Goal: Find specific page/section: Find specific page/section

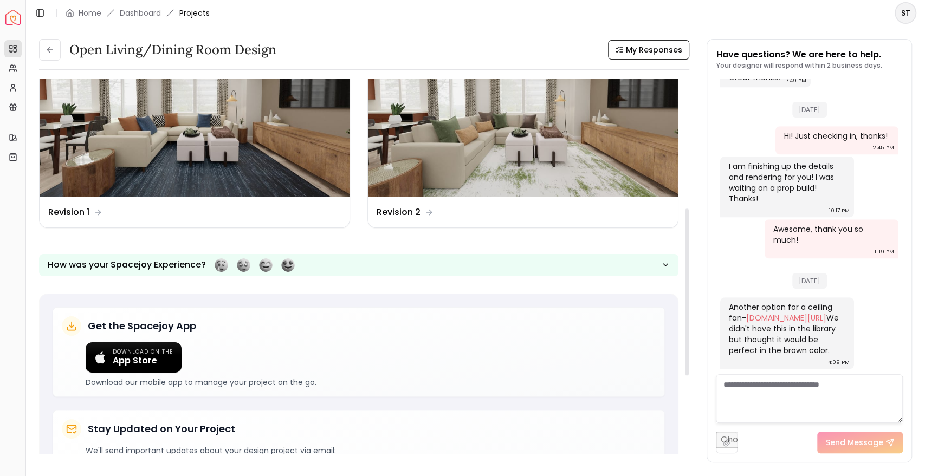
scroll to position [295, 0]
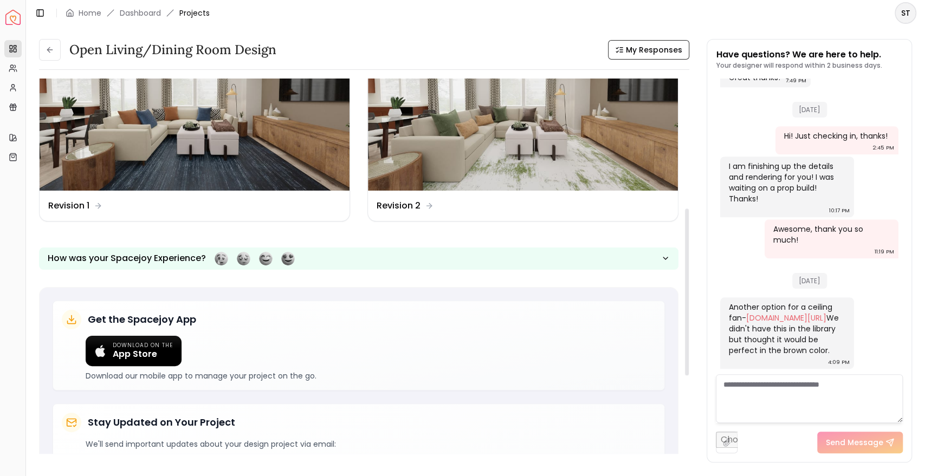
drag, startPoint x: 686, startPoint y: 162, endPoint x: 702, endPoint y: 293, distance: 132.1
click at [689, 293] on div at bounding box center [687, 292] width 4 height 167
click at [610, 165] on img at bounding box center [523, 103] width 310 height 175
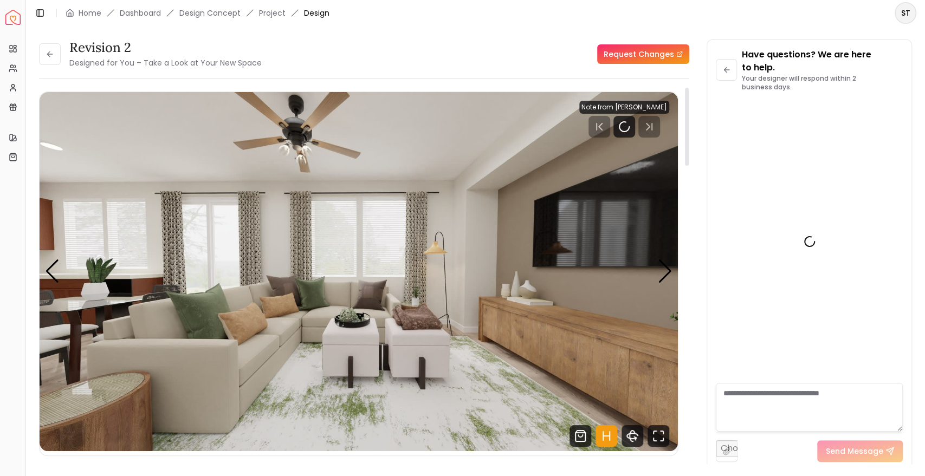
scroll to position [640, 0]
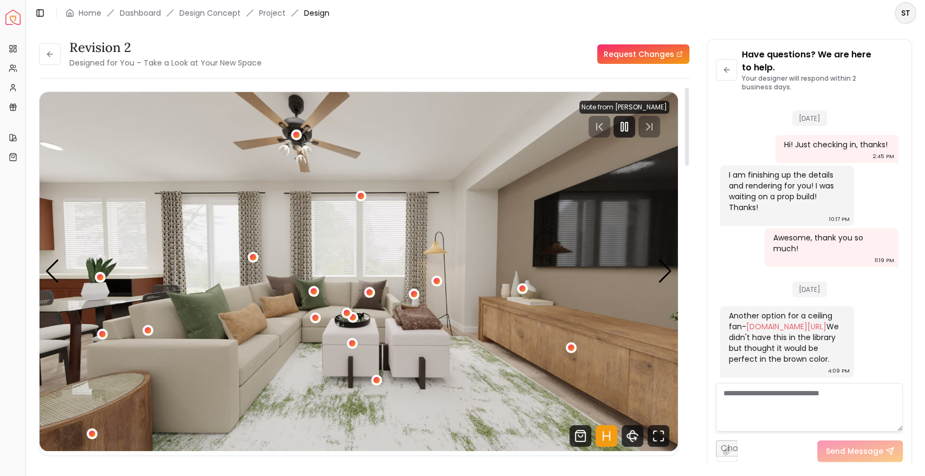
click at [687, 119] on div at bounding box center [687, 127] width 4 height 78
click at [625, 133] on div at bounding box center [625, 127] width 22 height 22
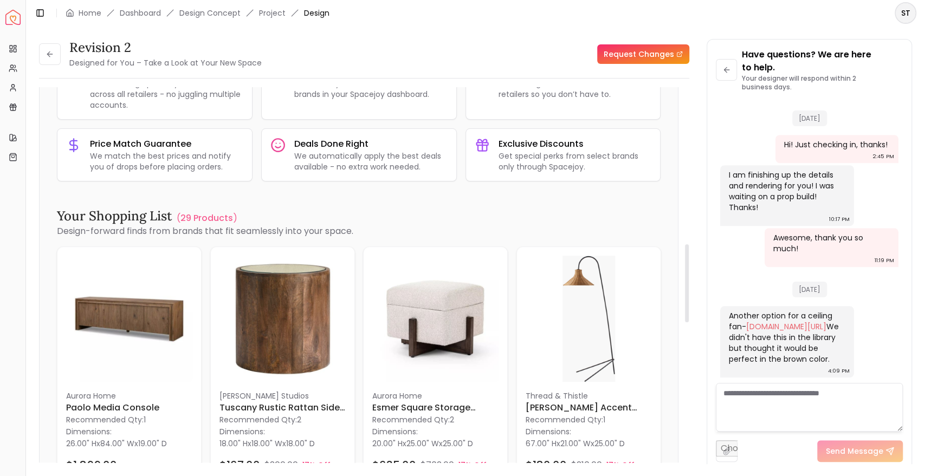
scroll to position [758, 0]
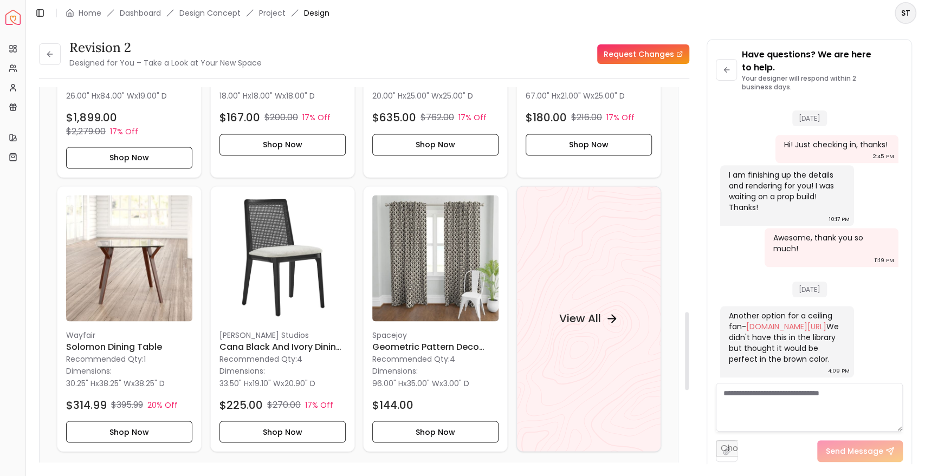
drag, startPoint x: 686, startPoint y: 131, endPoint x: 684, endPoint y: 360, distance: 229.8
click at [685, 360] on div at bounding box center [687, 351] width 4 height 78
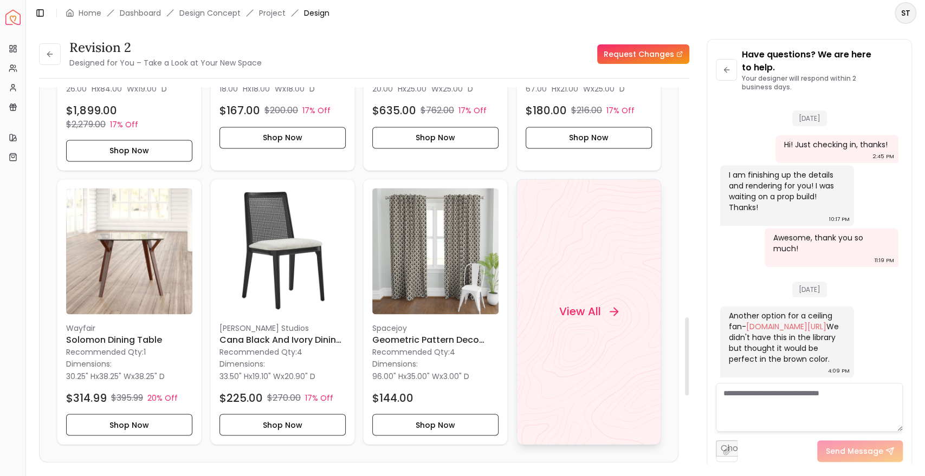
click at [572, 304] on h4 "View All" at bounding box center [580, 311] width 42 height 15
drag, startPoint x: 689, startPoint y: 383, endPoint x: 683, endPoint y: 184, distance: 198.5
click at [683, 184] on div "Revision 2 Designed for You – Take a Look at Your New Space Request Changes Rev…" at bounding box center [475, 245] width 873 height 412
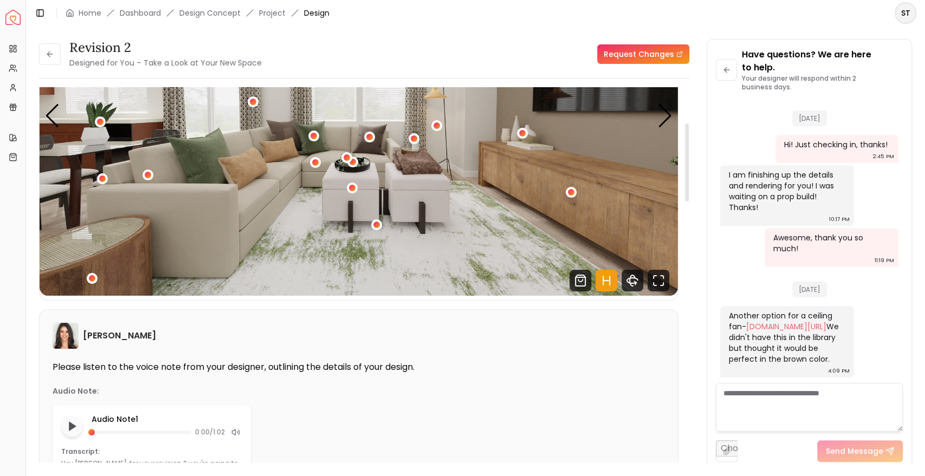
scroll to position [0, 0]
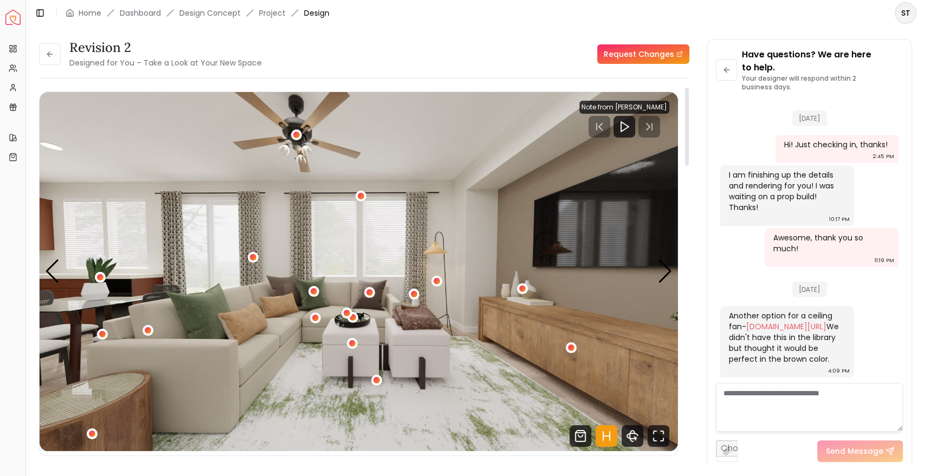
drag, startPoint x: 687, startPoint y: 374, endPoint x: 662, endPoint y: 120, distance: 254.9
click at [685, 120] on div at bounding box center [687, 127] width 4 height 78
click at [607, 435] on icon "Hotspots Toggle" at bounding box center [607, 436] width 22 height 22
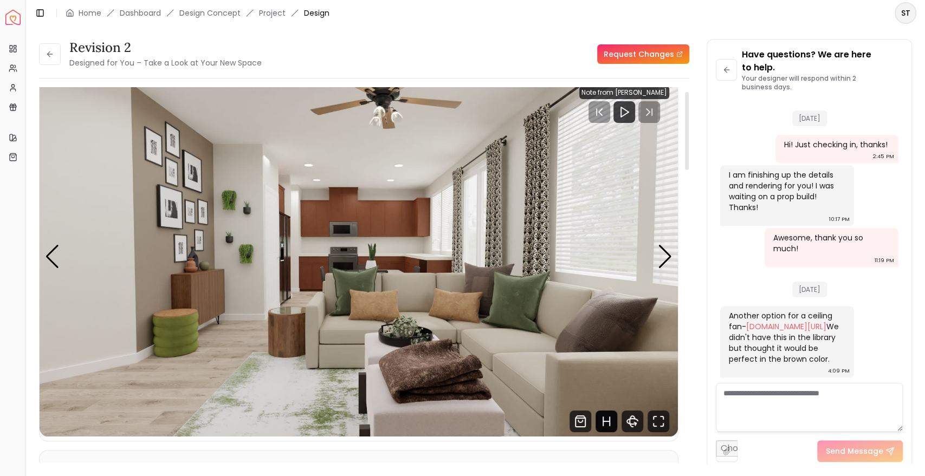
scroll to position [24, 0]
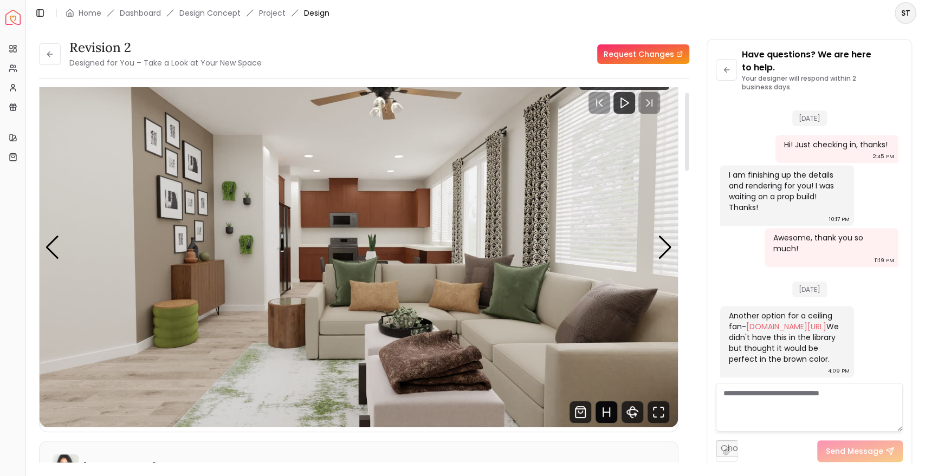
click at [351, 315] on img "3 / 5" at bounding box center [359, 247] width 638 height 359
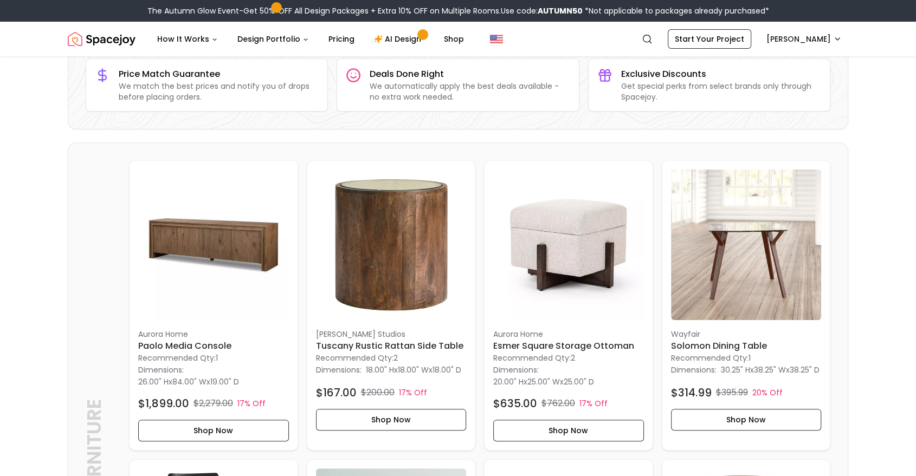
scroll to position [178, 0]
